Goal: Task Accomplishment & Management: Manage account settings

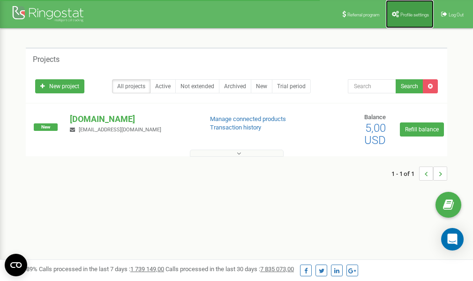
click at [409, 15] on span "Profile settings" at bounding box center [414, 14] width 29 height 5
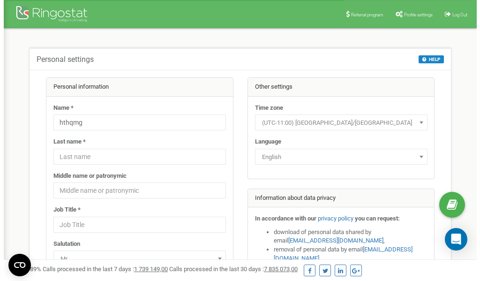
scroll to position [47, 0]
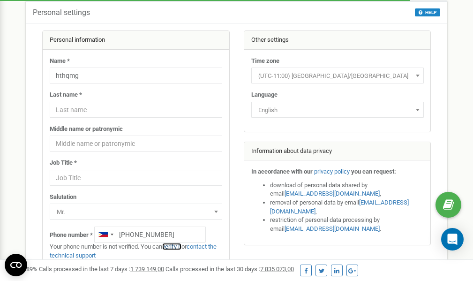
click at [178, 245] on link "verify it" at bounding box center [171, 246] width 19 height 7
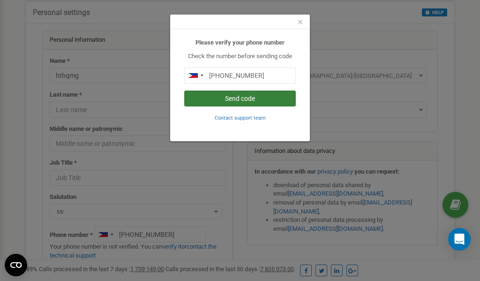
click at [244, 97] on button "Send code" at bounding box center [239, 98] width 111 height 16
